Goal: Find specific page/section: Find specific page/section

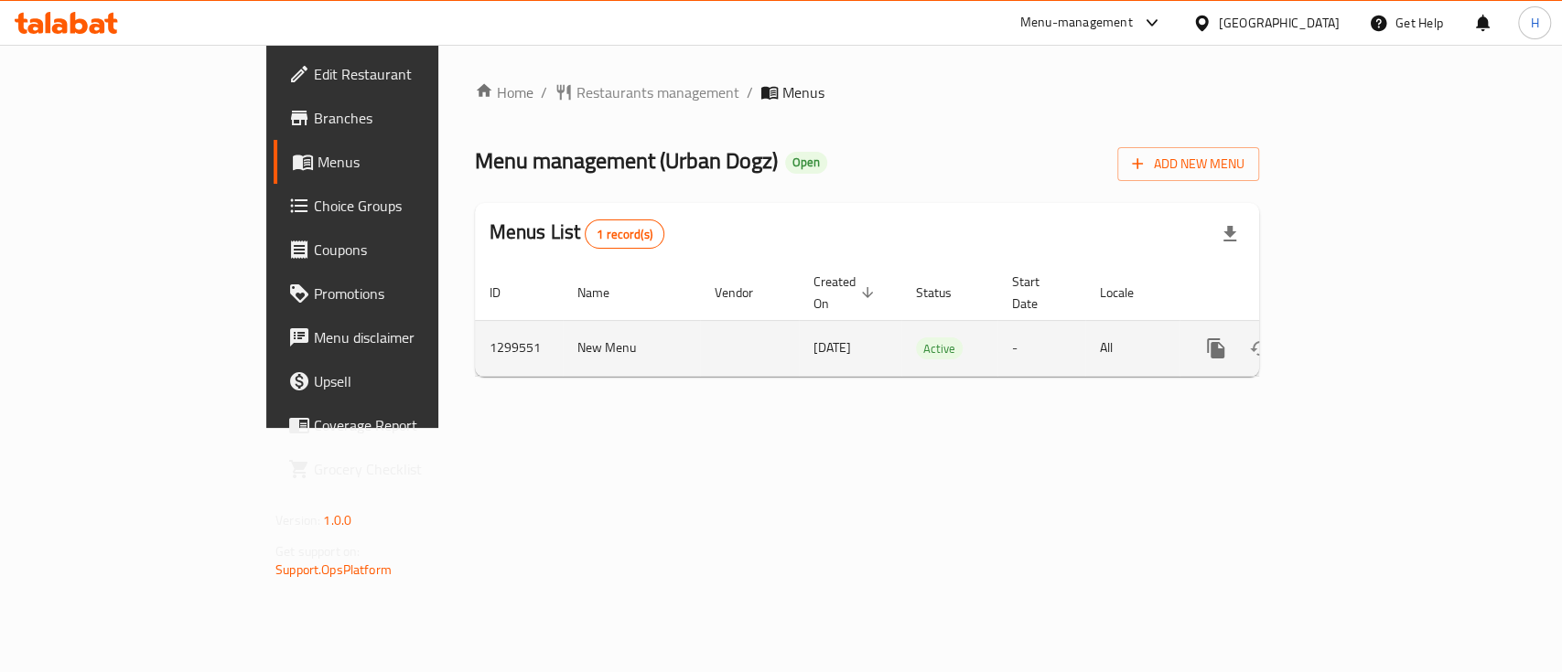
click at [1369, 340] on link "enhanced table" at bounding box center [1348, 349] width 44 height 44
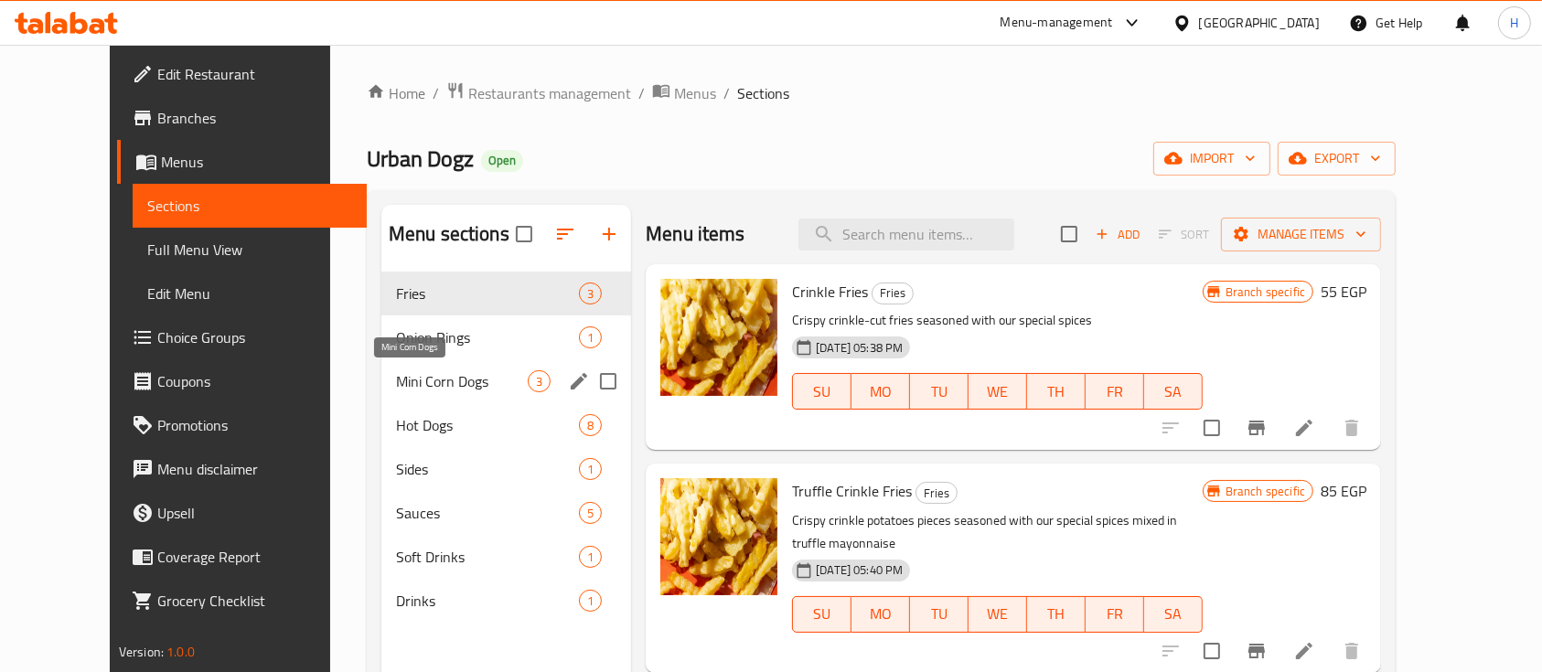
click at [405, 389] on span "Mini Corn Dogs" at bounding box center [462, 381] width 132 height 22
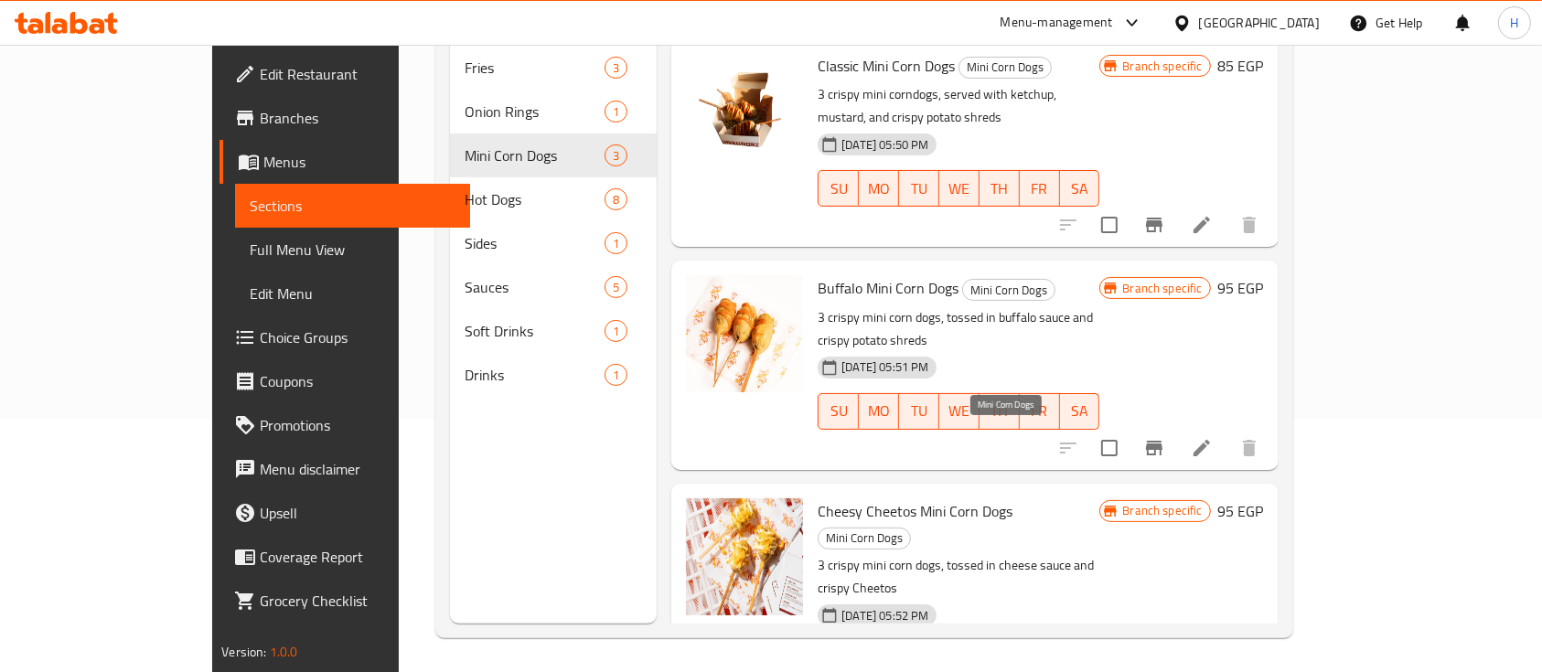
scroll to position [256, 0]
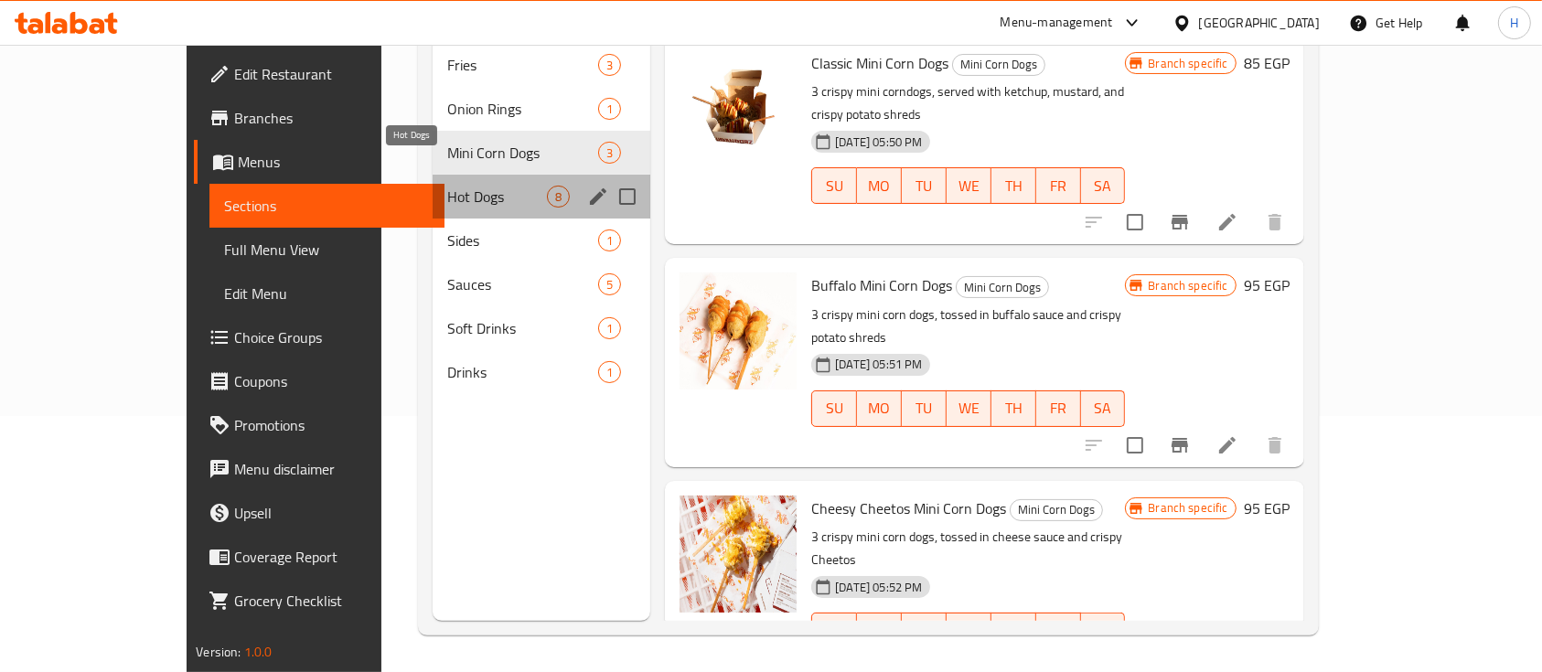
click at [447, 186] on span "Hot Dogs" at bounding box center [497, 197] width 100 height 22
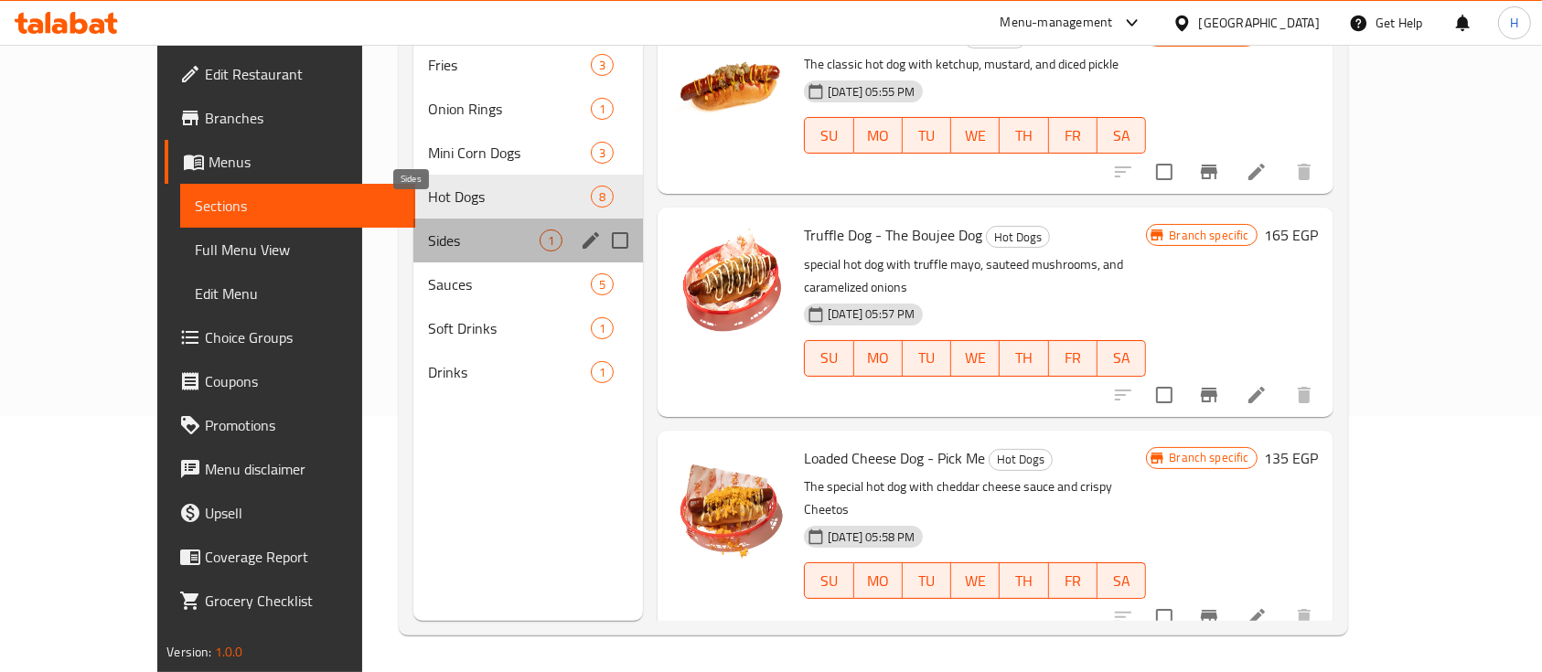
click at [428, 230] on span "Sides" at bounding box center [484, 241] width 112 height 22
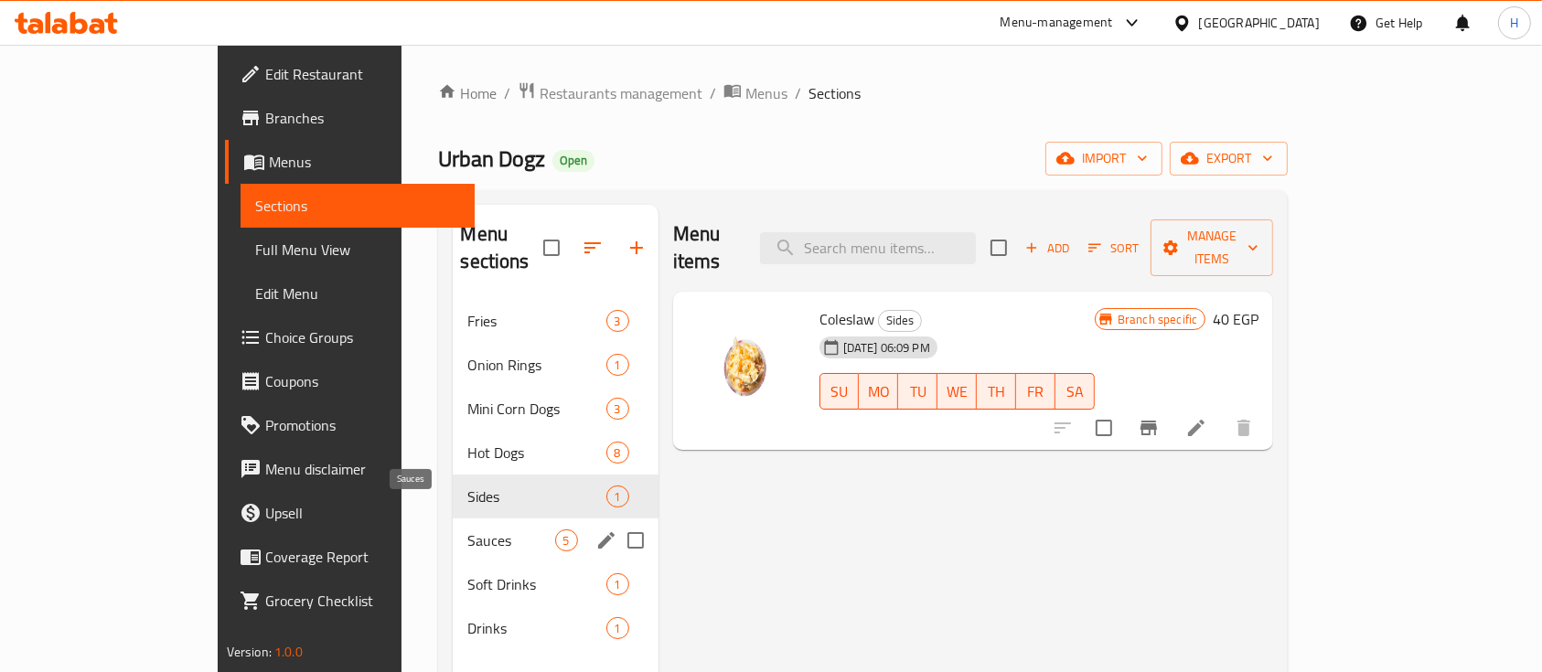
click at [467, 530] on span "Sauces" at bounding box center [510, 541] width 87 height 22
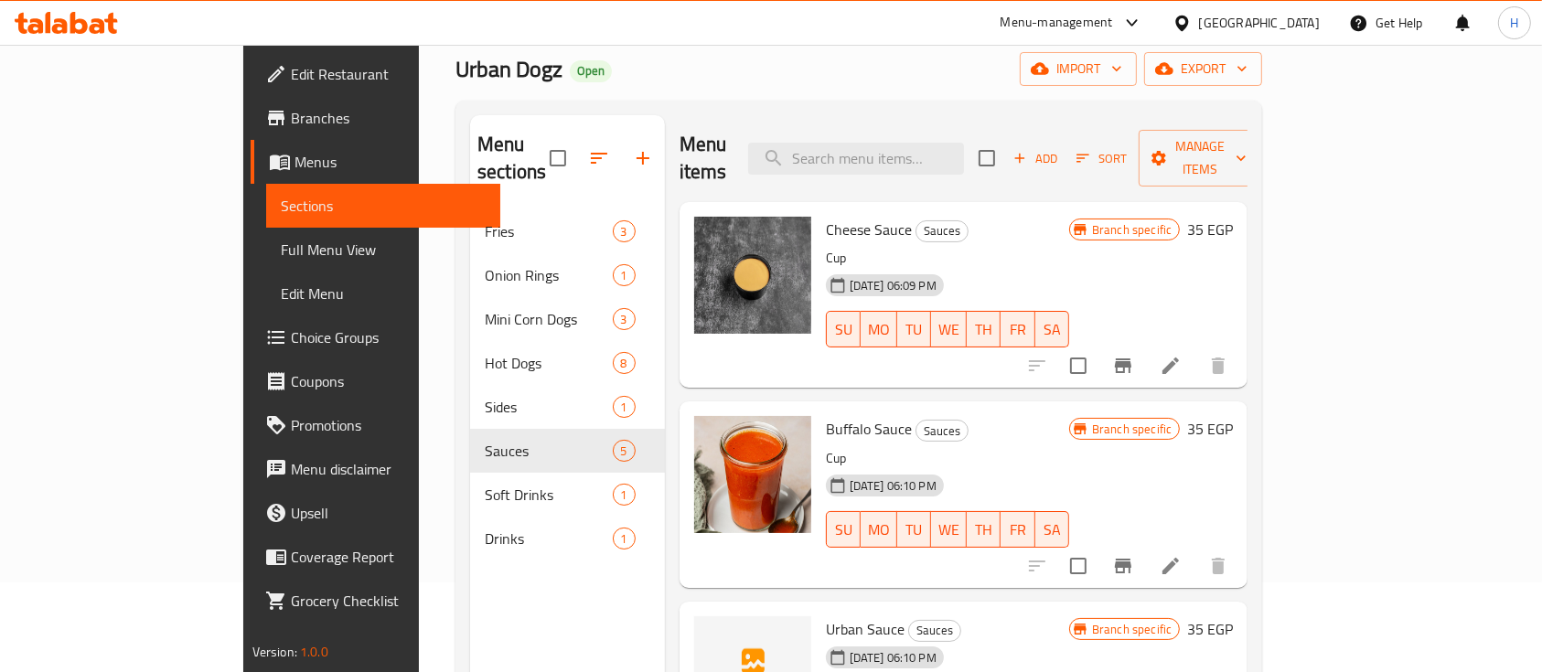
scroll to position [122, 0]
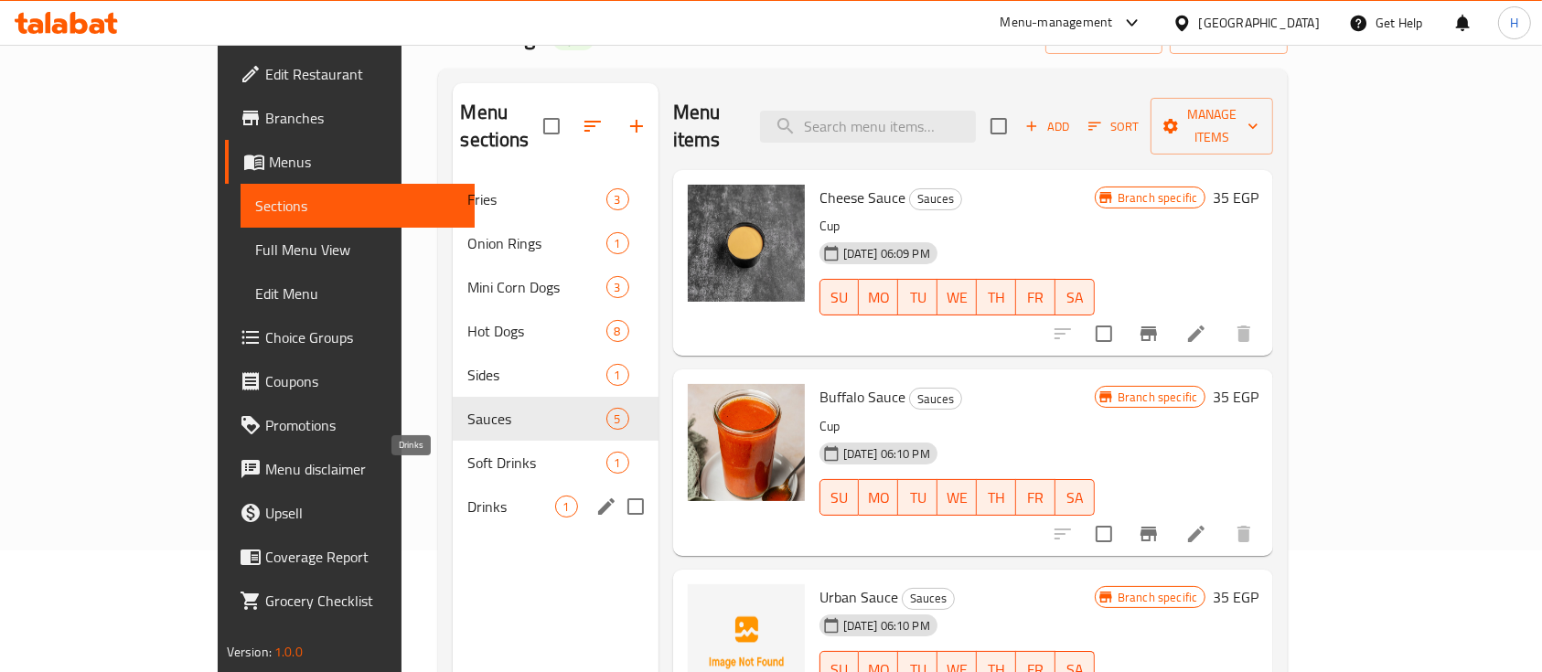
click at [453, 406] on div "Sauces 5" at bounding box center [555, 419] width 205 height 44
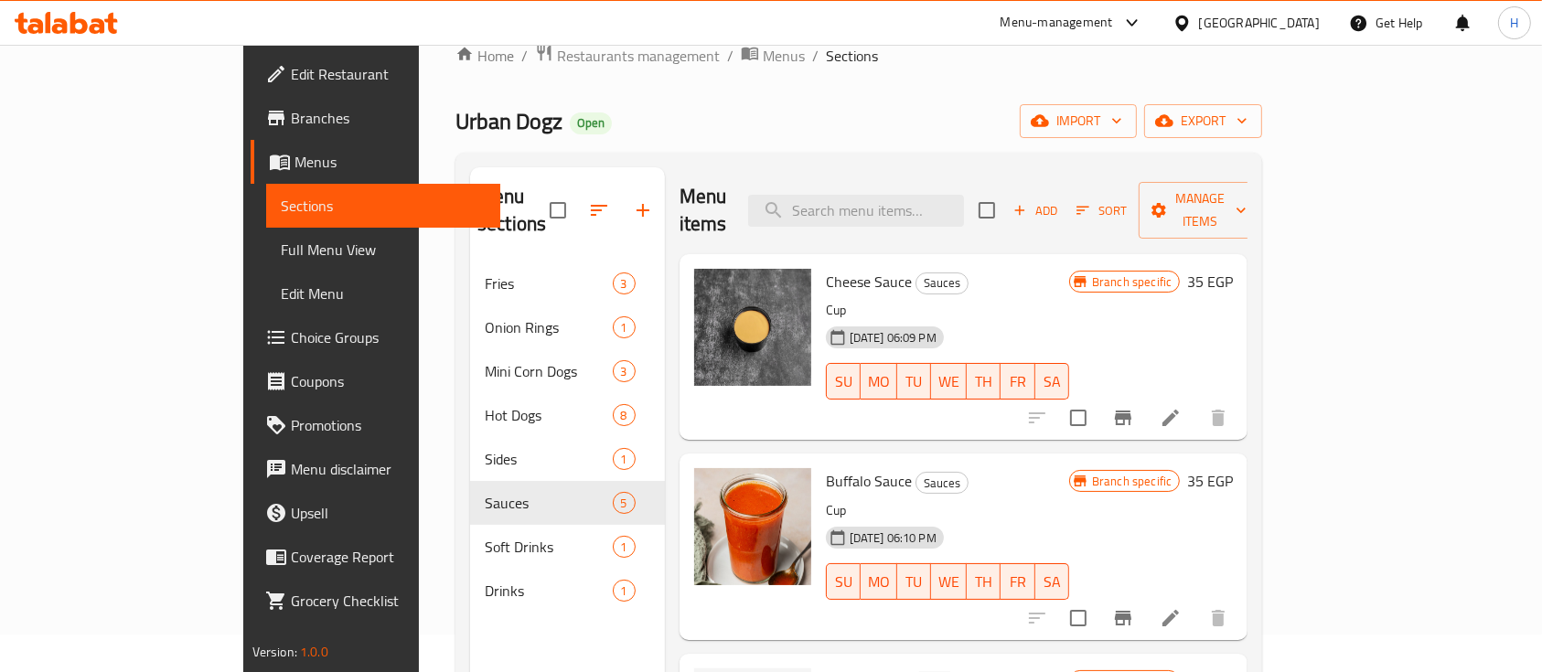
scroll to position [0, 0]
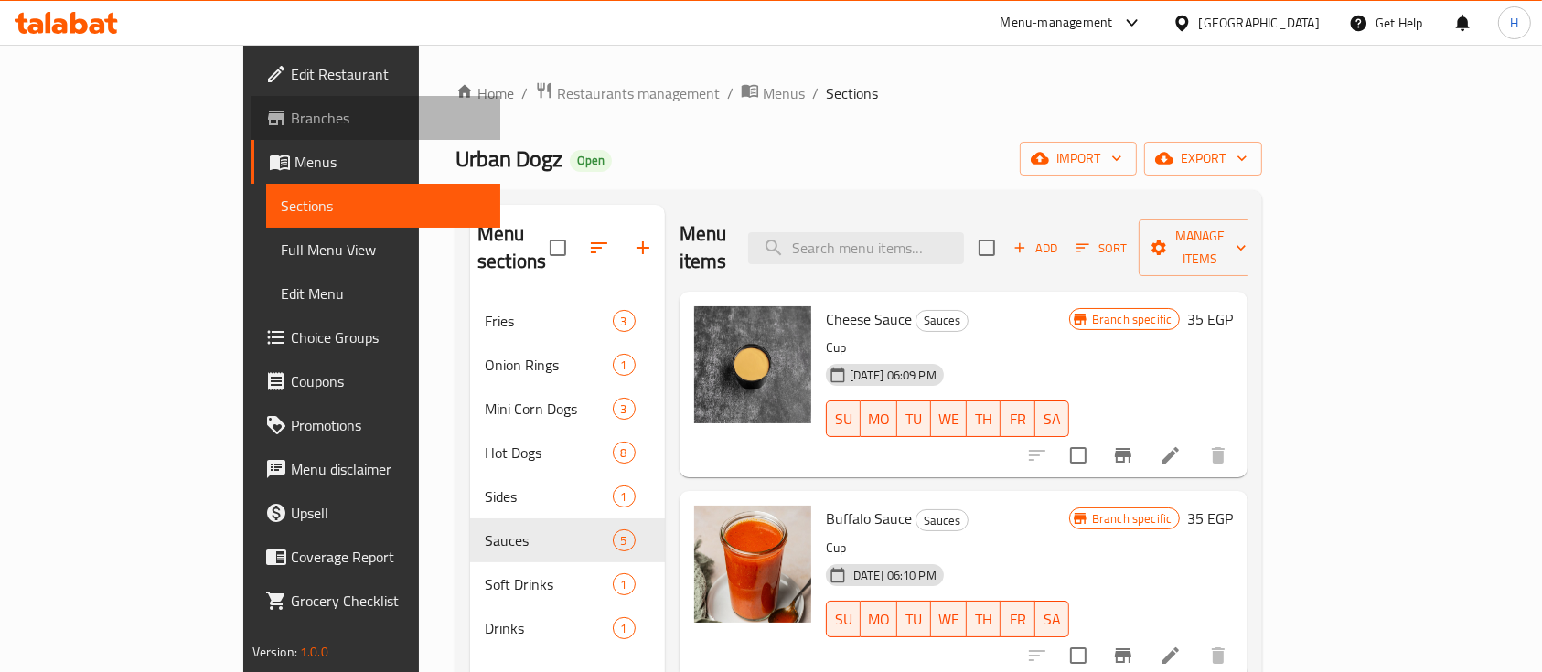
click at [291, 116] on span "Branches" at bounding box center [389, 118] width 196 height 22
